Goal: Information Seeking & Learning: Compare options

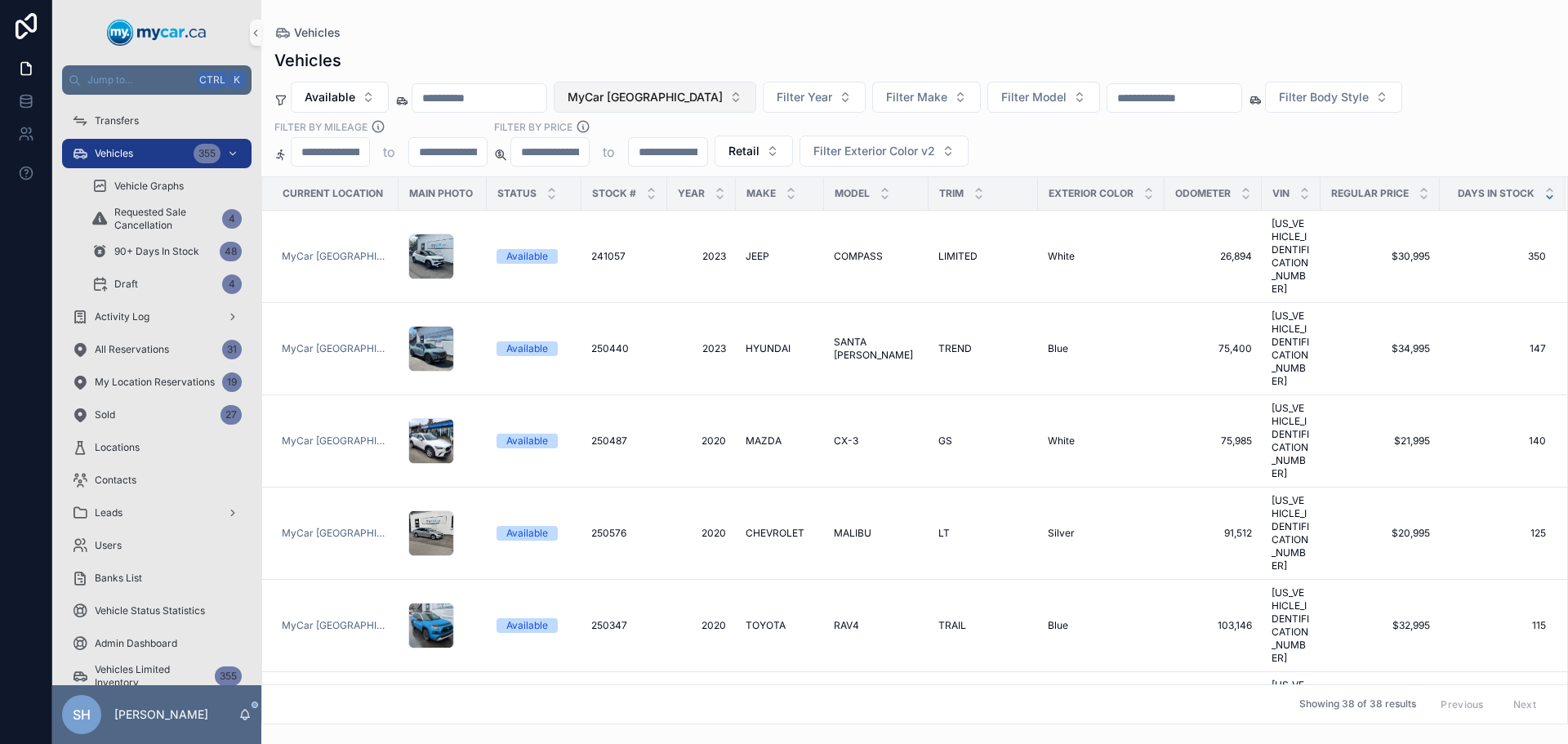
click at [634, 94] on span "MyCar [GEOGRAPHIC_DATA]" at bounding box center [645, 97] width 155 height 16
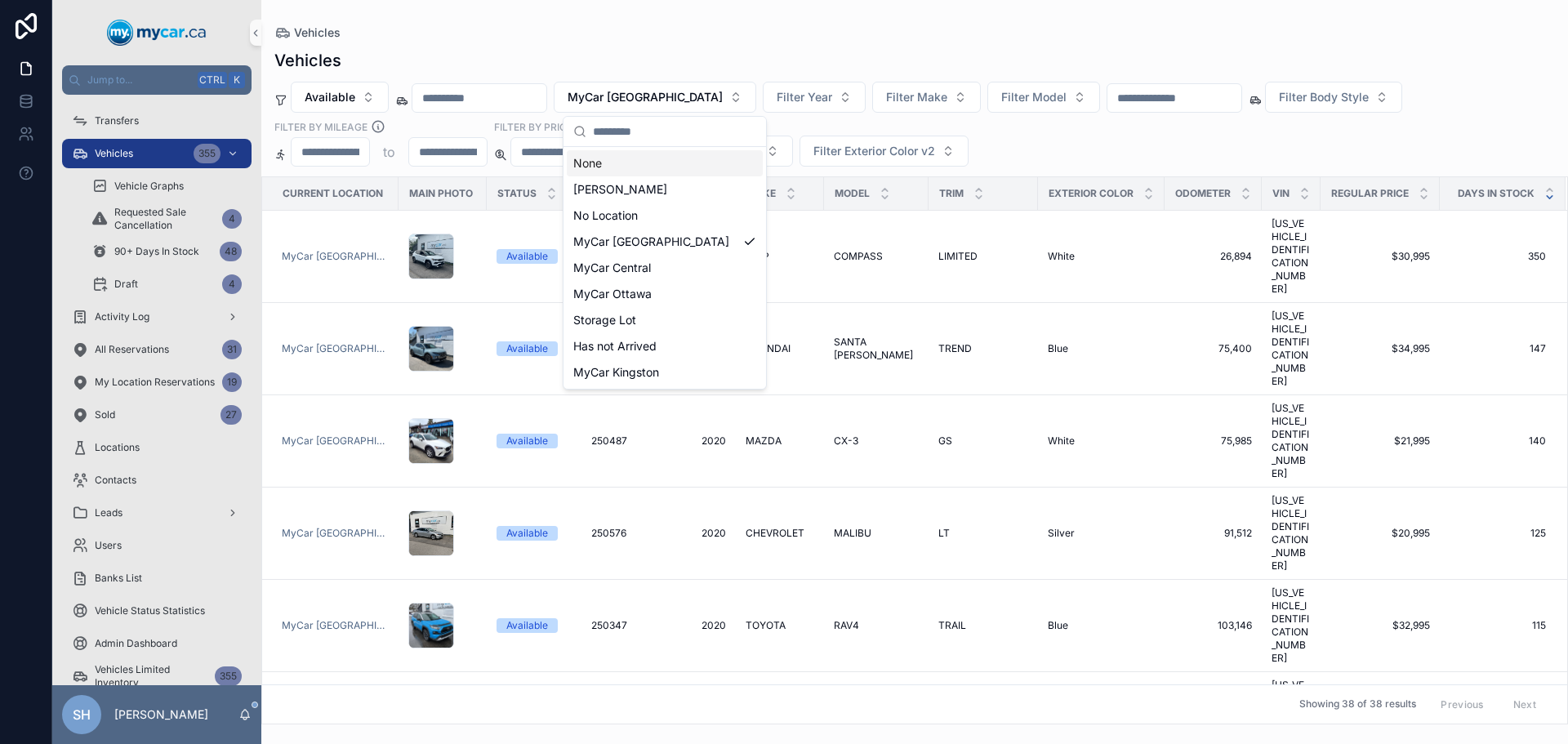
click at [579, 167] on div "None" at bounding box center [665, 163] width 196 height 26
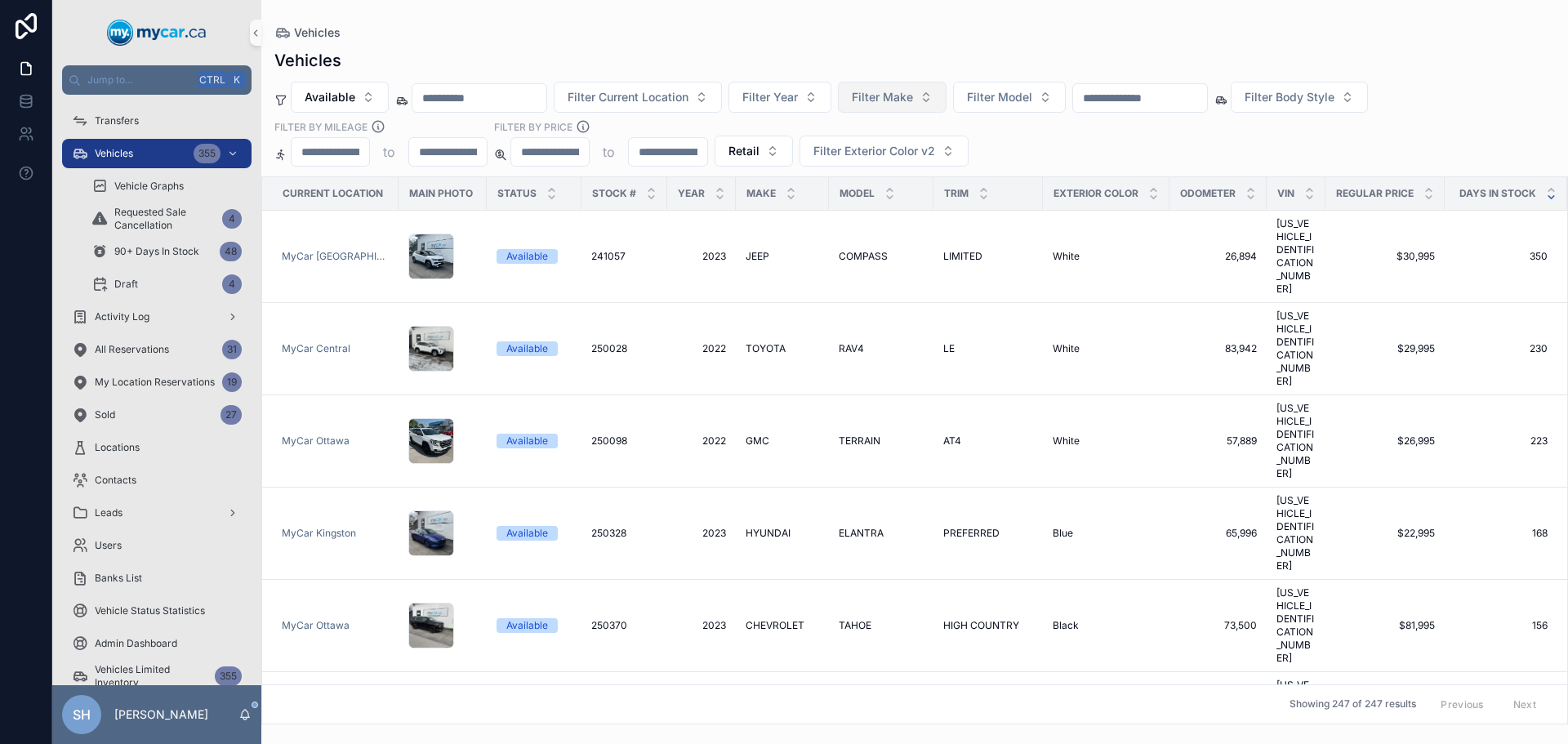
click at [913, 104] on span "Filter Make" at bounding box center [882, 97] width 61 height 16
type input "***"
click at [868, 162] on span "FORD" at bounding box center [858, 163] width 31 height 16
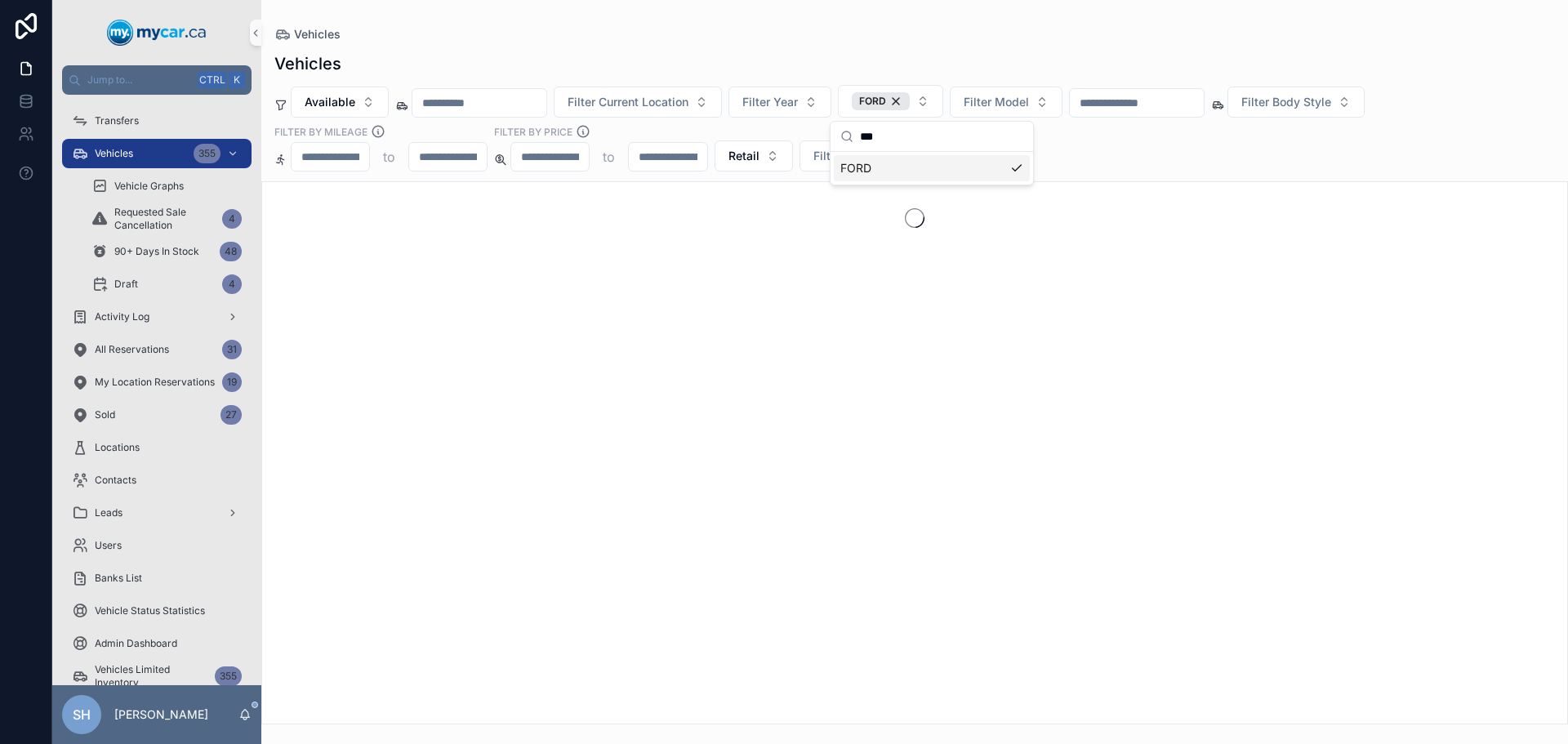
click at [912, 52] on div "Vehicles" at bounding box center [915, 64] width 1281 height 23
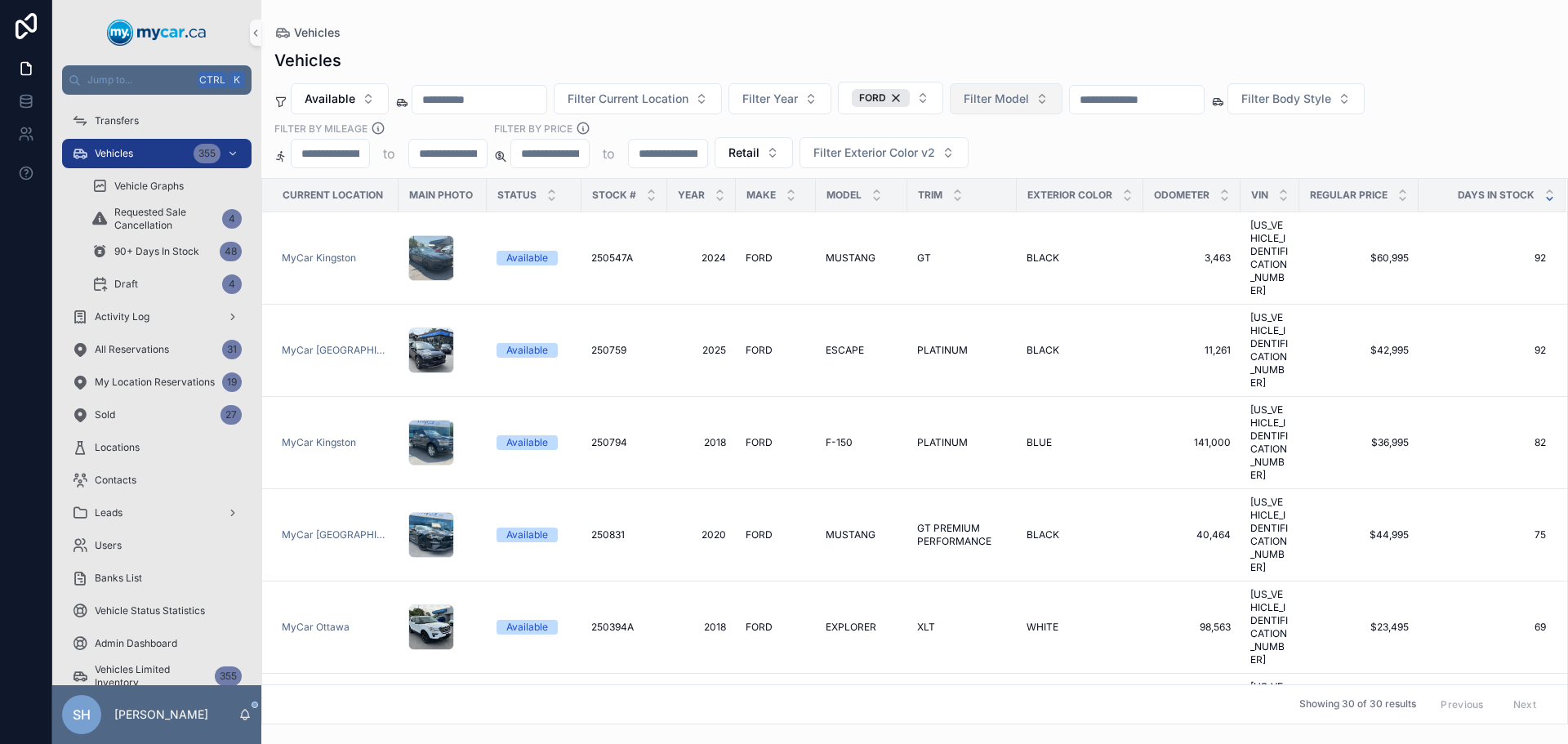
click at [1029, 99] on span "Filter Model" at bounding box center [996, 99] width 65 height 16
type input "**"
click at [994, 192] on span "EXPLORER" at bounding box center [985, 191] width 59 height 16
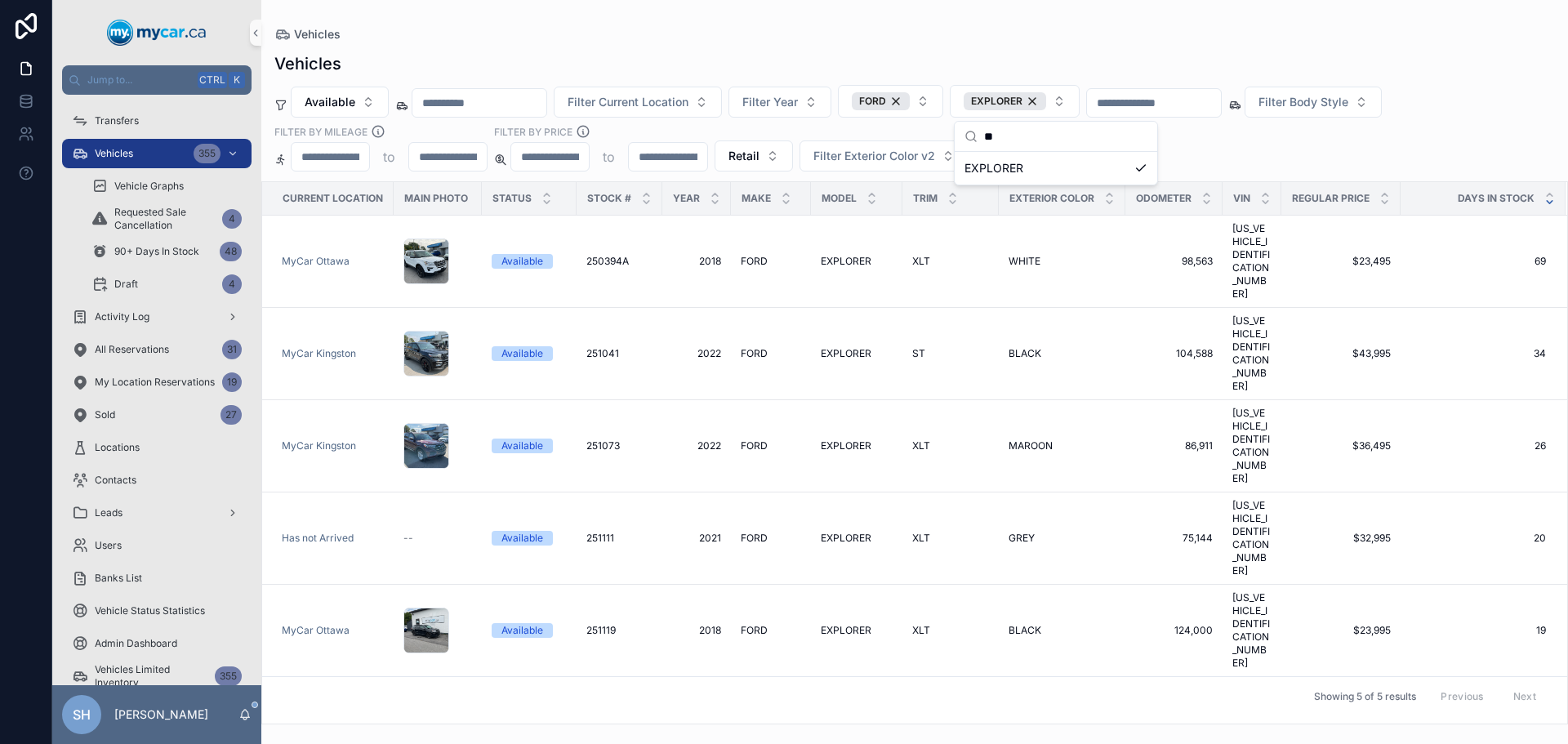
click at [1027, 55] on div "Vehicles" at bounding box center [915, 64] width 1281 height 23
click at [849, 532] on span "EXPLORER" at bounding box center [846, 538] width 51 height 13
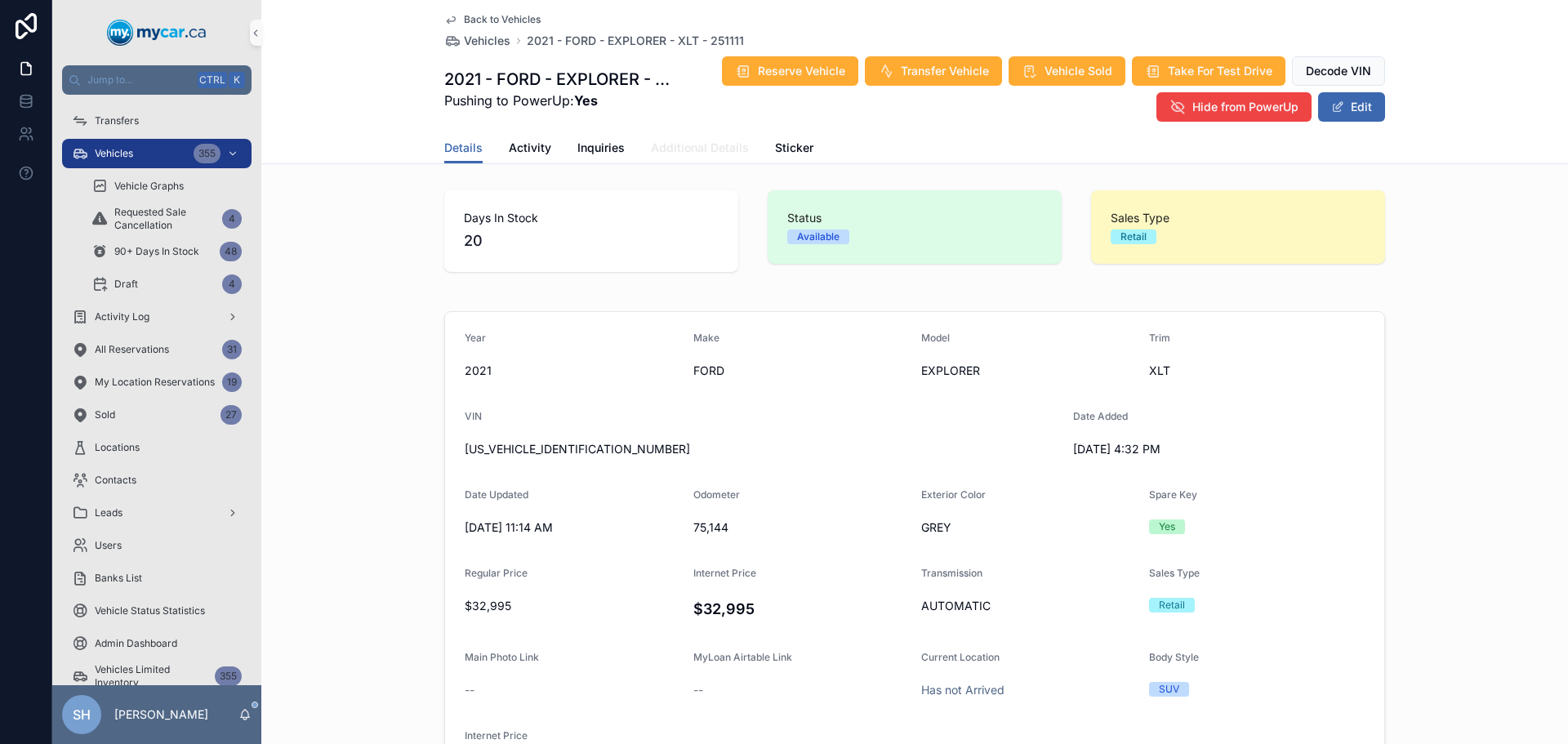
click at [697, 153] on span "Additional Details" at bounding box center [700, 148] width 98 height 16
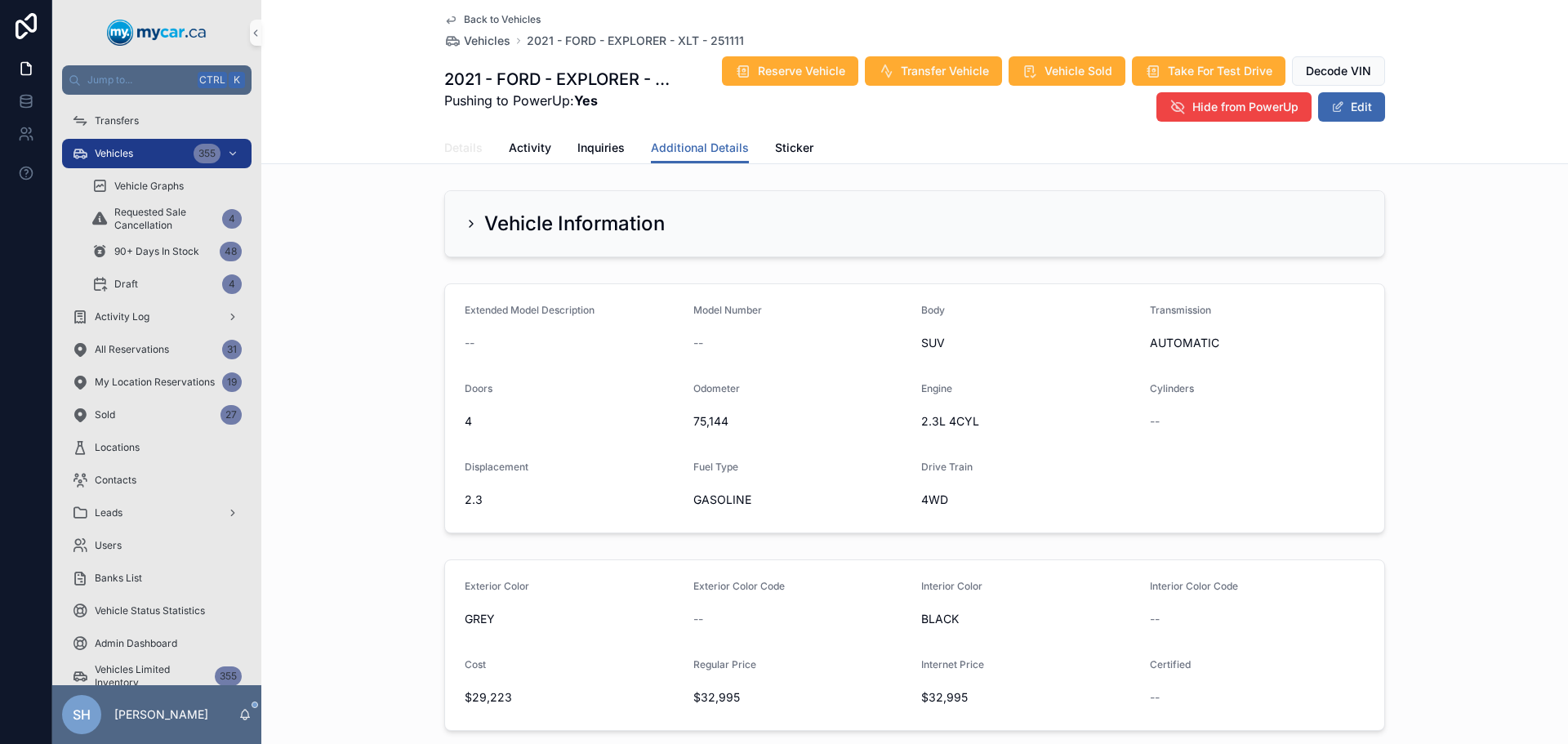
click at [453, 146] on span "Details" at bounding box center [463, 148] width 38 height 16
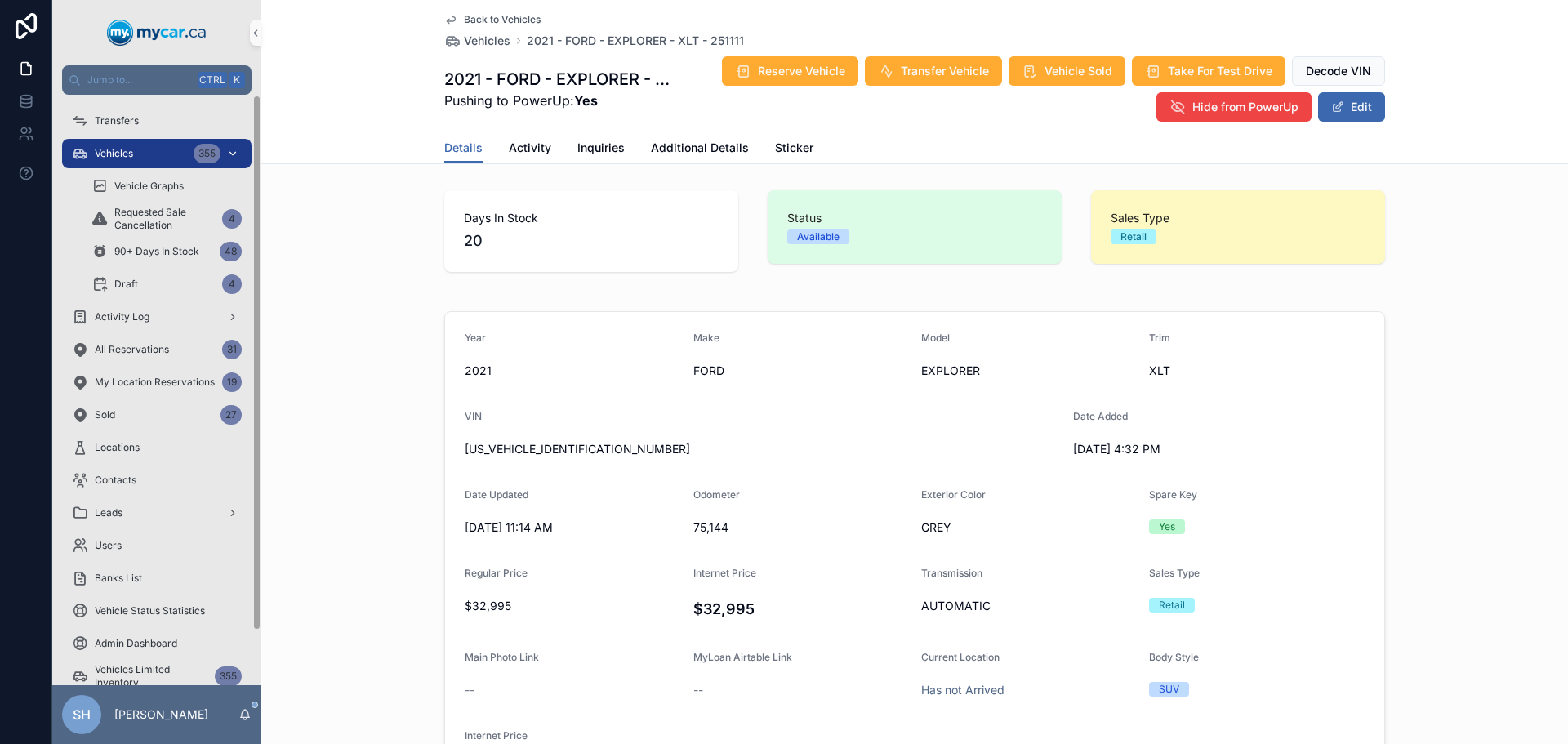
click at [134, 145] on div "Vehicles 355" at bounding box center [157, 154] width 170 height 26
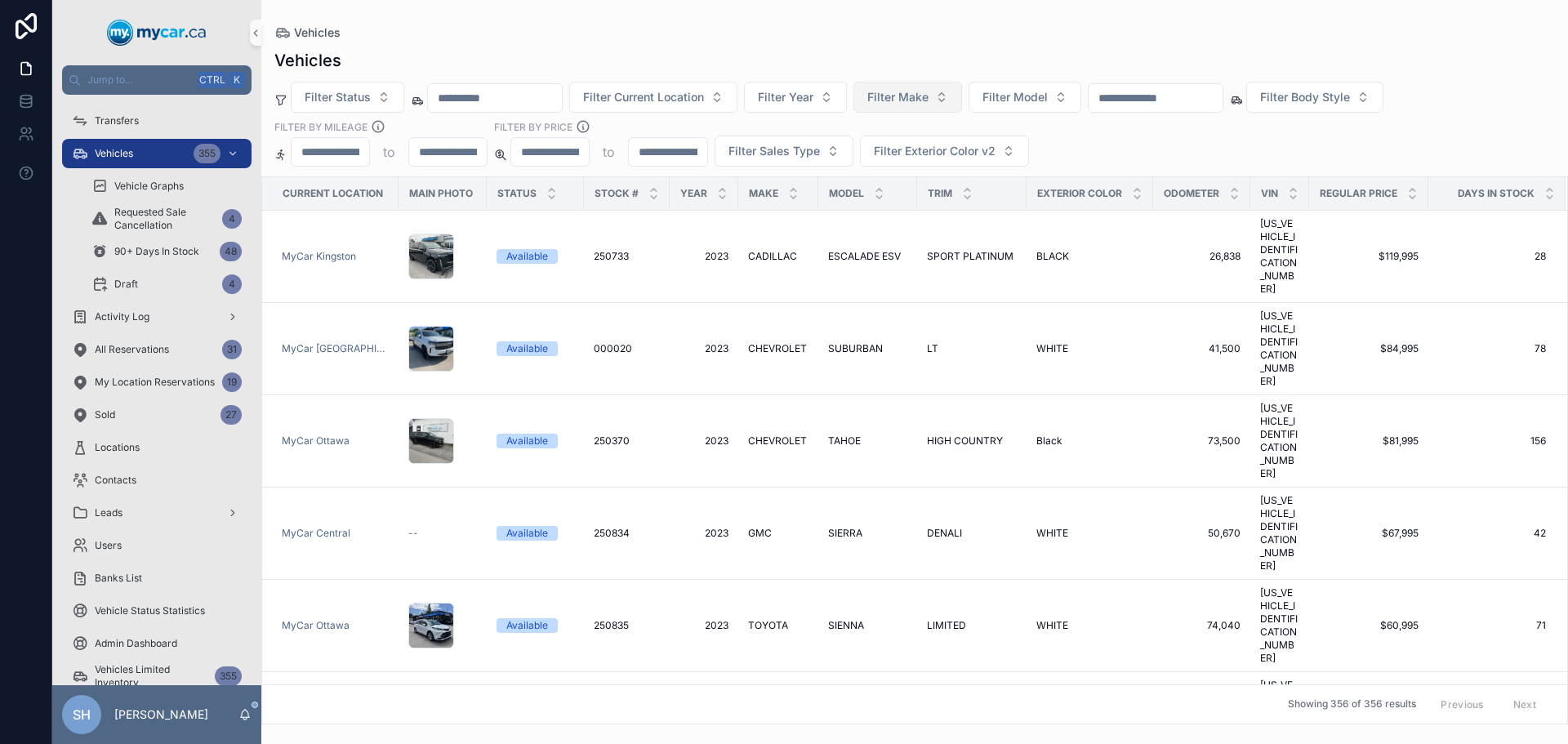
click at [929, 94] on span "Filter Make" at bounding box center [898, 97] width 61 height 16
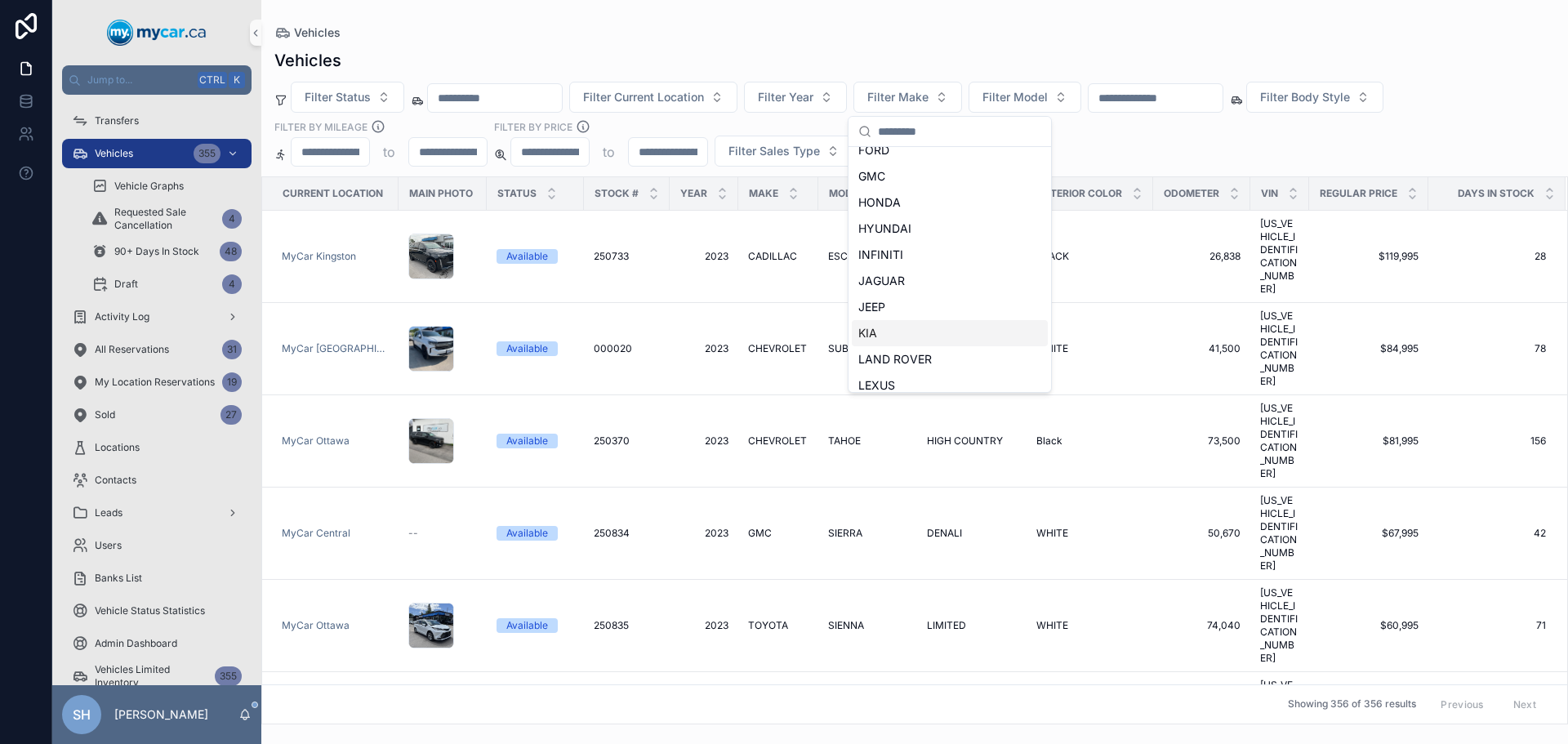
click at [898, 333] on div "KIA" at bounding box center [950, 333] width 196 height 26
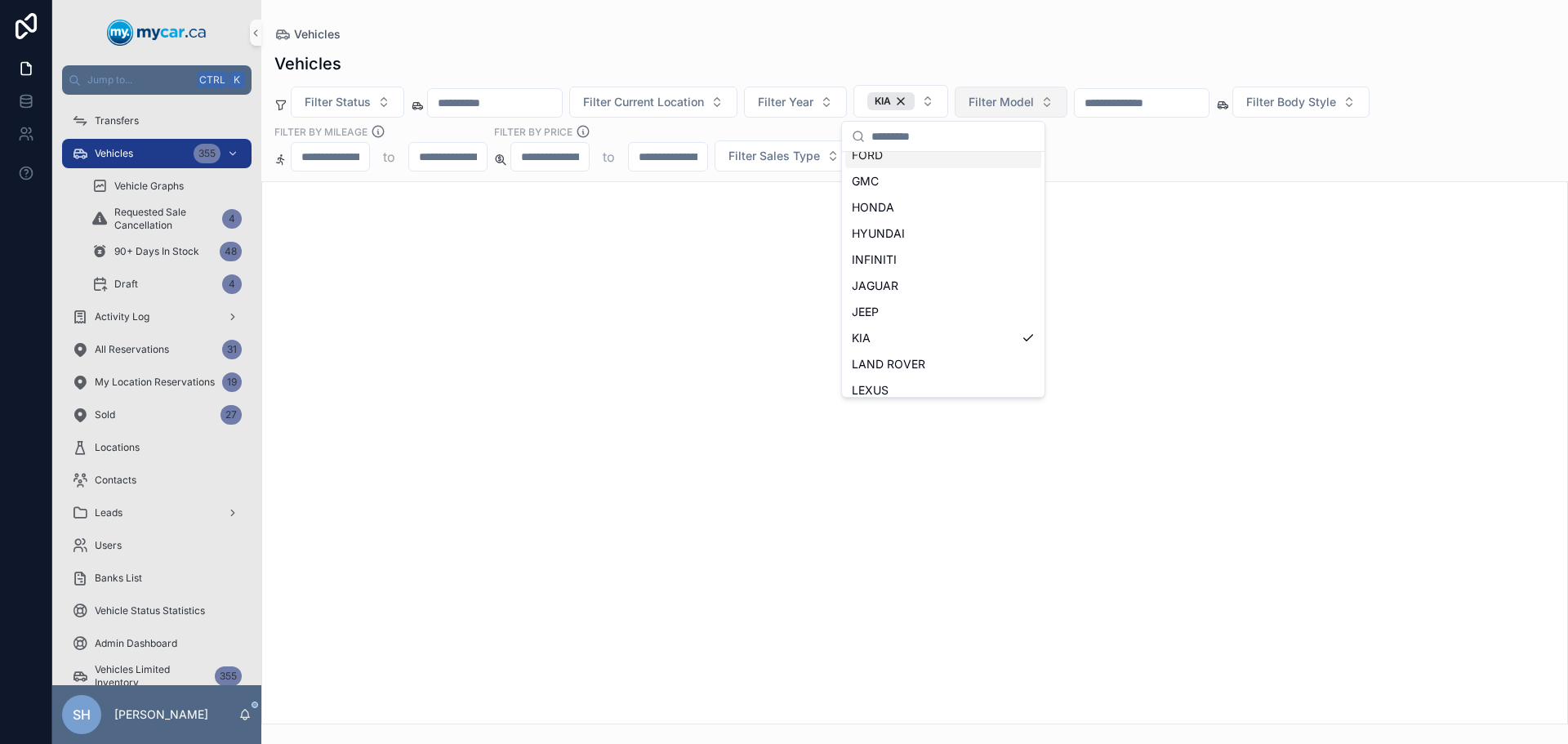
click at [1034, 100] on span "Filter Model" at bounding box center [1001, 102] width 65 height 16
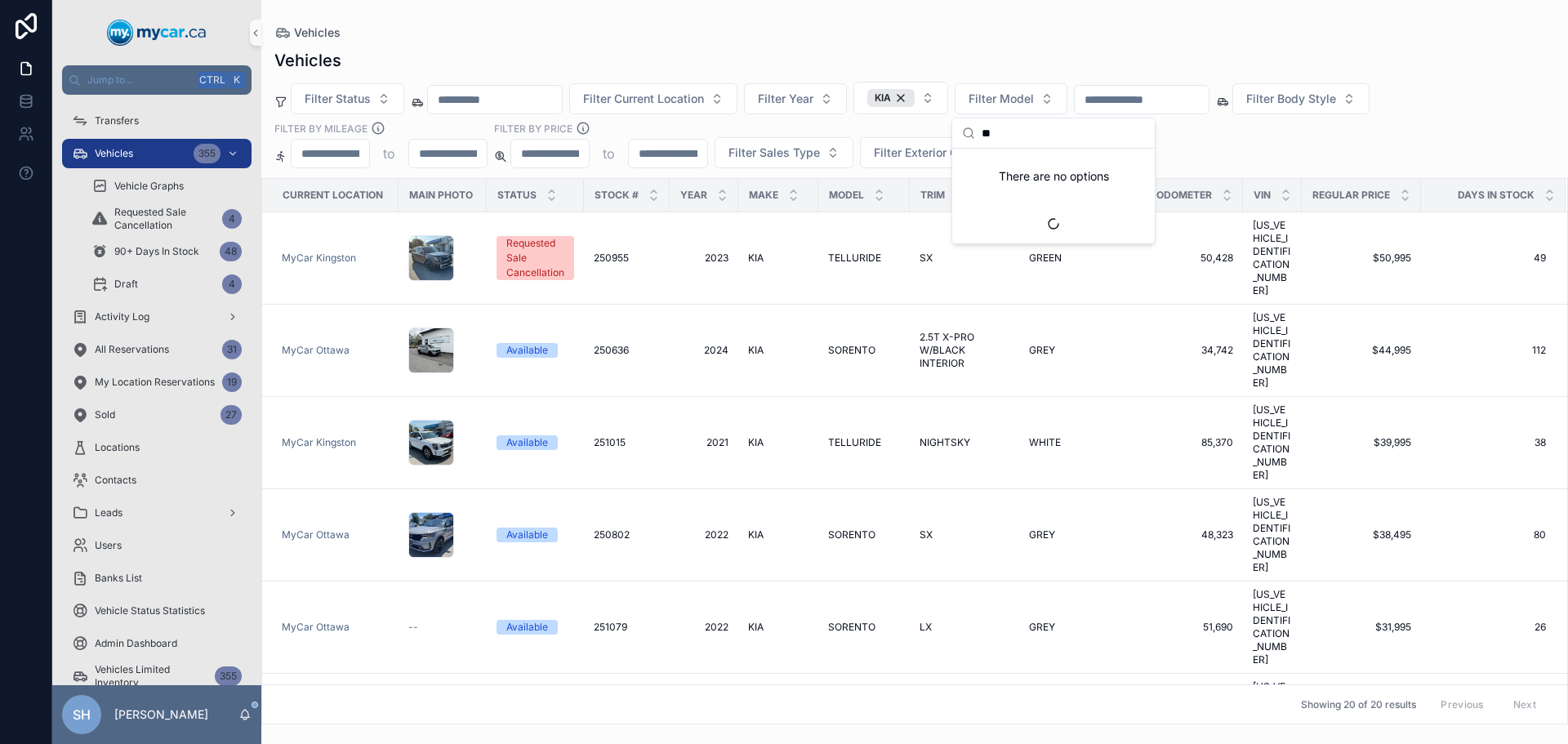
scroll to position [0, 0]
type input "**"
click at [1005, 190] on span "SORENTO" at bounding box center [990, 191] width 56 height 16
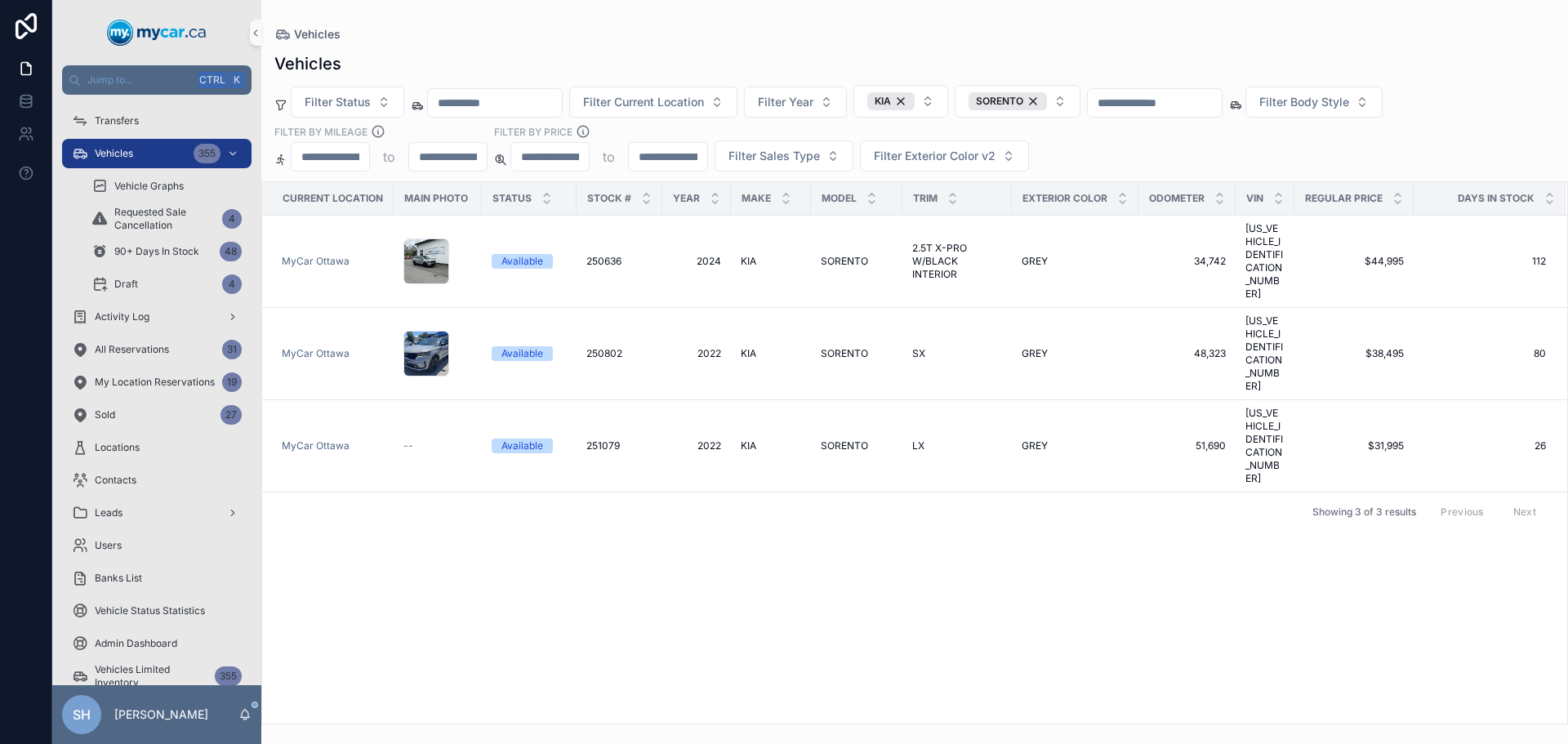
click at [1034, 38] on div "Vehicles" at bounding box center [915, 34] width 1281 height 16
click at [839, 439] on span "SORENTO" at bounding box center [844, 446] width 47 height 13
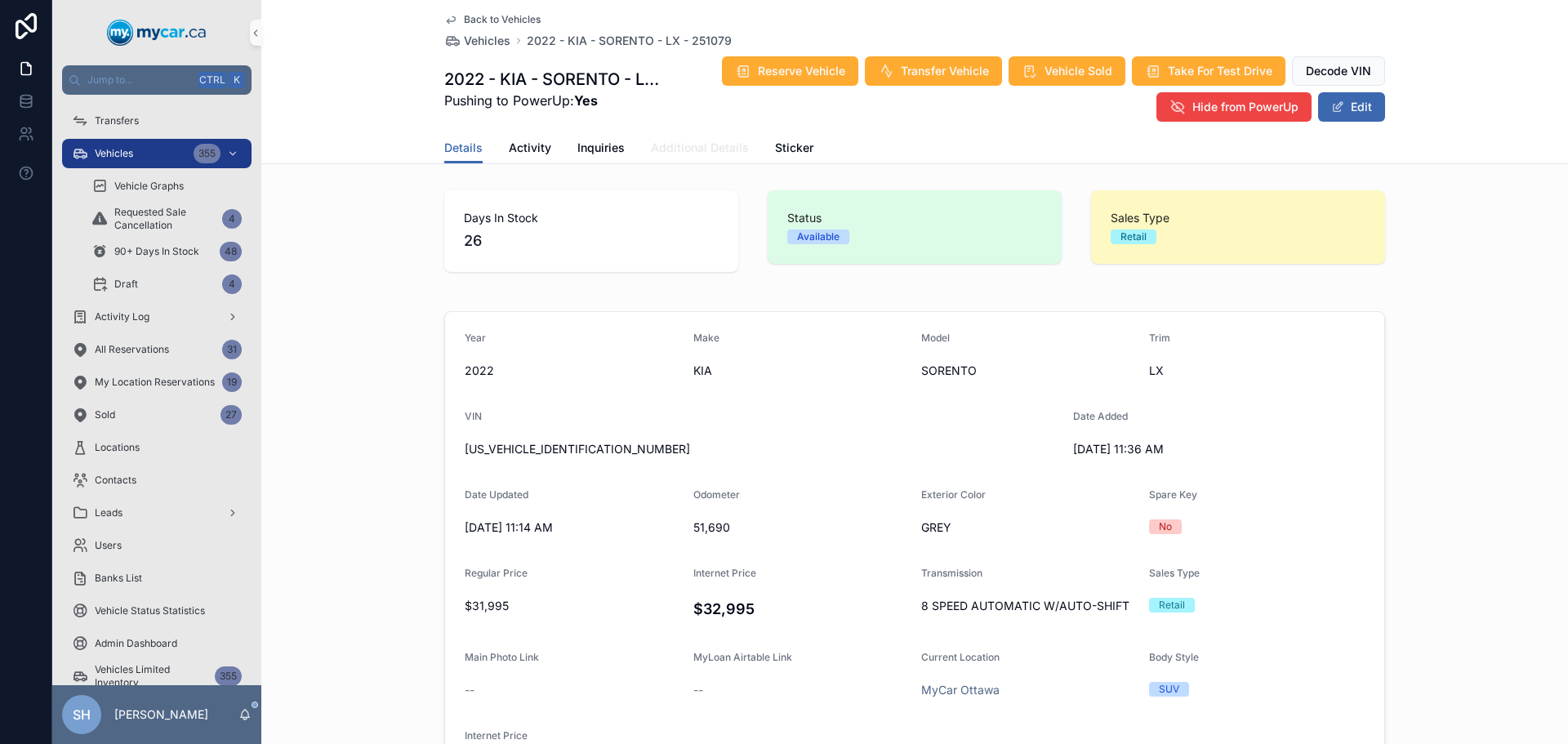
click at [683, 149] on span "Additional Details" at bounding box center [700, 148] width 98 height 16
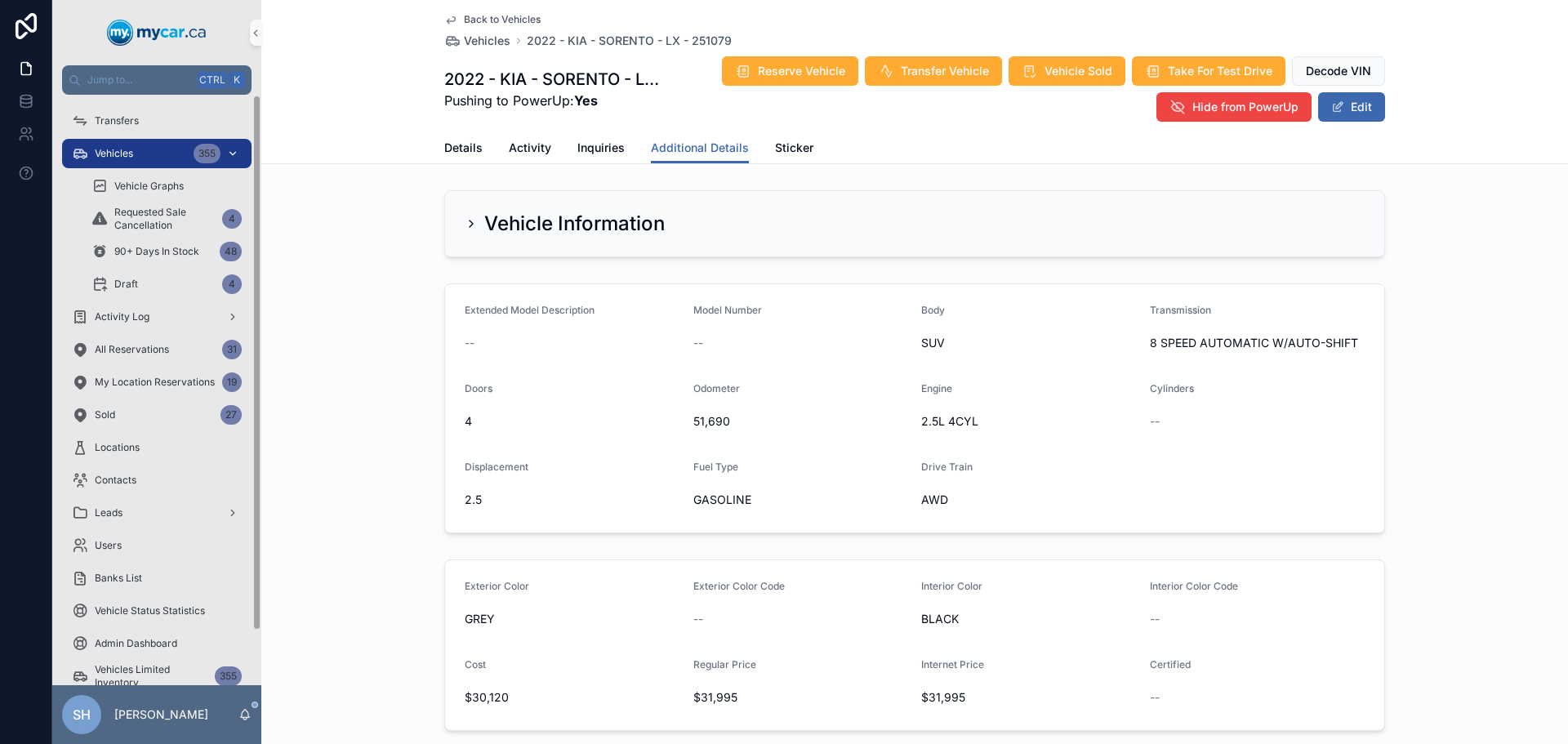
click at [131, 152] on span "Vehicles" at bounding box center [114, 154] width 38 height 13
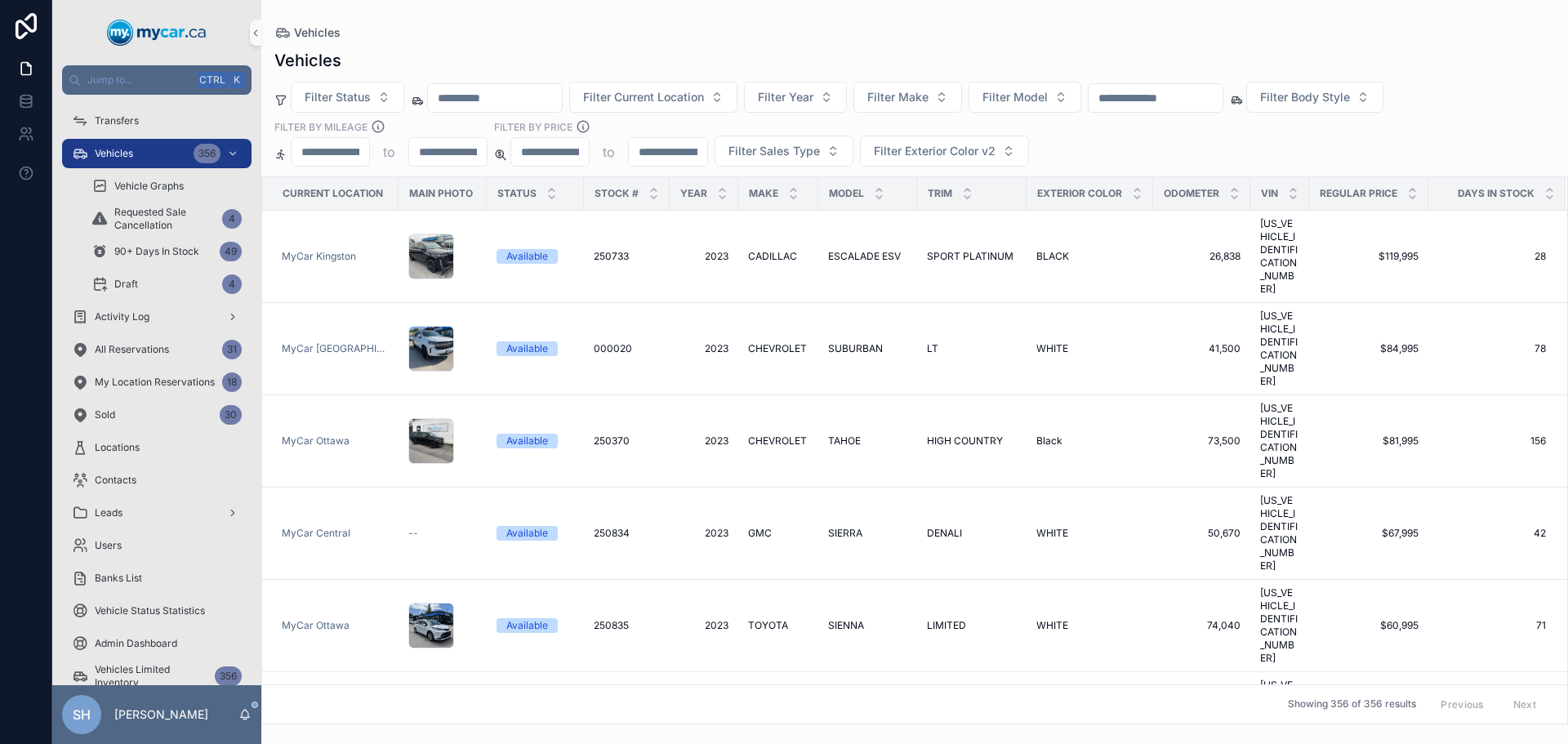
click at [62, 139] on link "Vehicles 356" at bounding box center [157, 154] width 189 height 29
